Goal: Ask a question

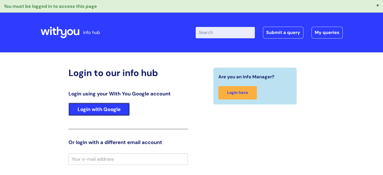
click at [112, 107] on link "Login with Google" at bounding box center [99, 109] width 61 height 13
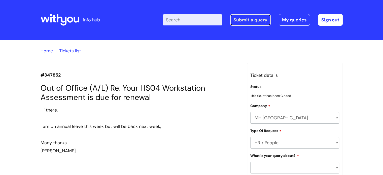
click at [265, 23] on link "Submit a query" at bounding box center [250, 20] width 41 height 12
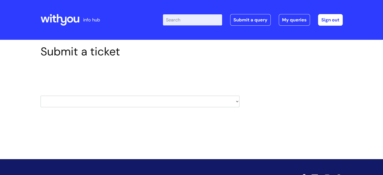
click at [140, 102] on select "HR / People IT and Support Clinical Drug Alerts Finance Accounts Data Support T…" at bounding box center [140, 102] width 199 height 12
select select "it_and_support"
click at [41, 96] on select "HR / People IT and Support Clinical Drug Alerts Finance Accounts Data Support T…" at bounding box center [140, 102] width 199 height 12
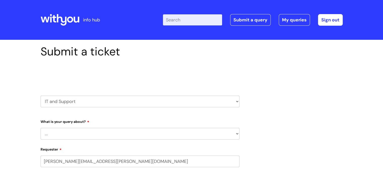
select select "80004286533"
click at [62, 129] on select "... Mobile Phone Reset & MFA Accounts, Starters and Leavers IT Hardware issue I…" at bounding box center [140, 134] width 199 height 12
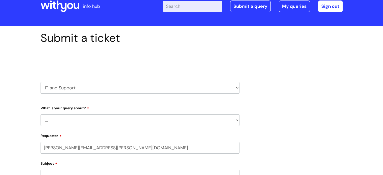
scroll to position [25, 0]
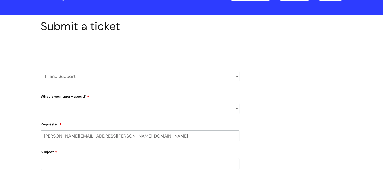
click at [50, 106] on select "... Mobile Phone Reset & MFA Accounts, Starters and Leavers IT Hardware issue I…" at bounding box center [140, 109] width 199 height 12
click at [24, 73] on div "Submit a ticket Select issue type HR / People IT and Support Clinical Drug Aler…" at bounding box center [191, 173] width 383 height 316
click at [54, 79] on select "HR / People IT and Support Clinical Drug Alerts Finance Accounts Data Support T…" at bounding box center [140, 77] width 199 height 12
select select "internal_communications"
click at [41, 71] on select "HR / People IT and Support Clinical Drug Alerts Finance Accounts Data Support T…" at bounding box center [140, 77] width 199 height 12
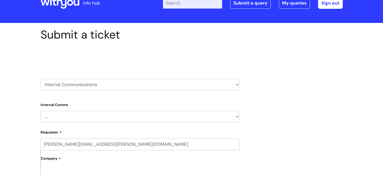
scroll to position [50, 0]
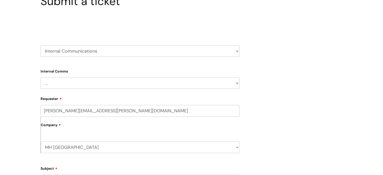
click at [62, 82] on select "... Internal Communication Staff and Volunteer awards Info hub WithYou Weekly e…" at bounding box center [140, 83] width 199 height 12
click at [89, 54] on select "HR / People IT and Support Clinical Drug Alerts Finance Accounts Data Support T…" at bounding box center [140, 51] width 199 height 12
select select "data_support_team"
click at [41, 45] on select "HR / People IT and Support Clinical Drug Alerts Finance Accounts Data Support T…" at bounding box center [140, 51] width 199 height 12
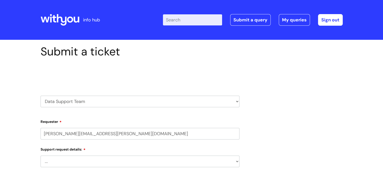
select select "80004286533"
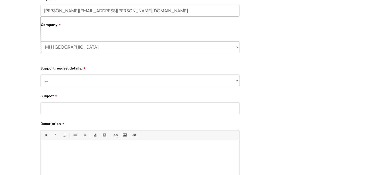
scroll to position [126, 0]
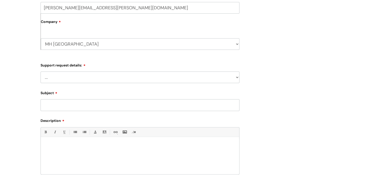
click at [62, 78] on select "... My enquiry relates to Nebula My enquiry relates to Halo My enquiry relates …" at bounding box center [140, 78] width 199 height 12
select select "My enquiry relates to another Client Management System"
click at [41, 72] on select "... My enquiry relates to Nebula My enquiry relates to Halo My enquiry relates …" at bounding box center [140, 78] width 199 height 12
click at [58, 108] on input "Subject" at bounding box center [140, 105] width 199 height 12
type input "IAPTUS, lost notes"
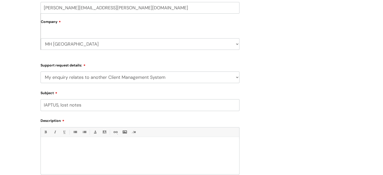
click at [66, 139] on div "Bold (Ctrl-B) Italic (Ctrl-I) Underline(Ctrl-U) • Unordered List (Ctrl-Shift-7)…" at bounding box center [140, 150] width 199 height 47
click at [54, 150] on div at bounding box center [140, 157] width 199 height 35
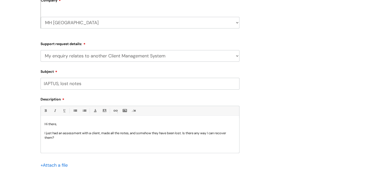
scroll to position [202, 0]
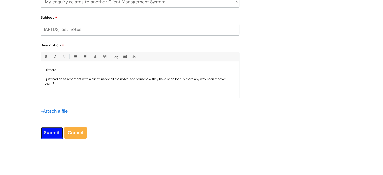
click at [51, 133] on input "Submit" at bounding box center [52, 133] width 23 height 12
type input "Please Wait..."
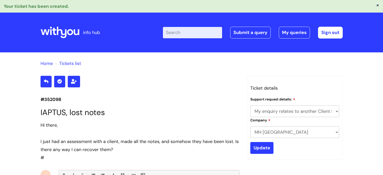
select select "My enquiry relates to another Client Management System"
